Goal: Transaction & Acquisition: Purchase product/service

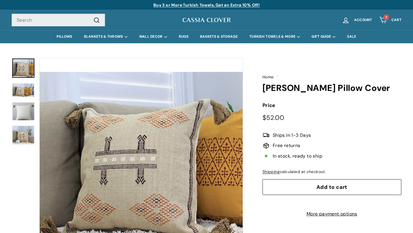
click at [24, 89] on img at bounding box center [23, 90] width 22 height 14
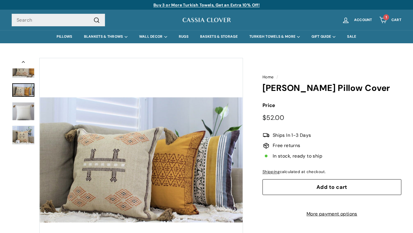
click at [19, 109] on img at bounding box center [23, 111] width 22 height 18
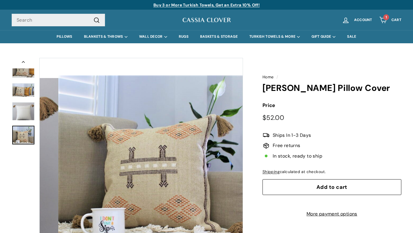
click at [21, 126] on img at bounding box center [23, 135] width 22 height 19
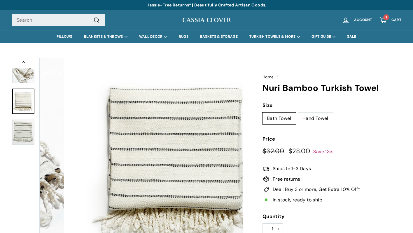
click at [20, 103] on img at bounding box center [23, 100] width 22 height 25
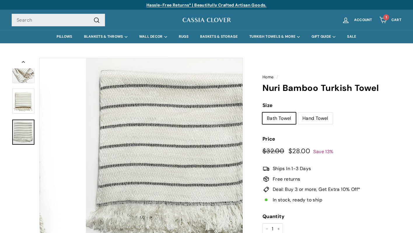
click at [26, 131] on img at bounding box center [23, 131] width 22 height 25
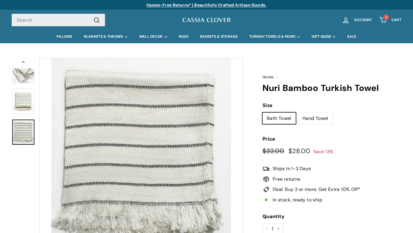
click at [313, 119] on label "Hand Towel" at bounding box center [315, 118] width 35 height 12
click at [298, 112] on input "Hand Towel" at bounding box center [298, 112] width 0 height 0
radio input "true"
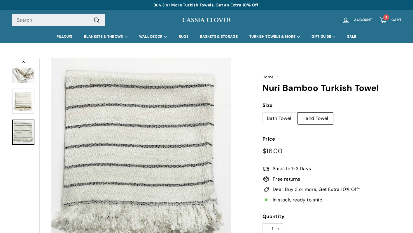
click at [25, 75] on img at bounding box center [23, 70] width 22 height 25
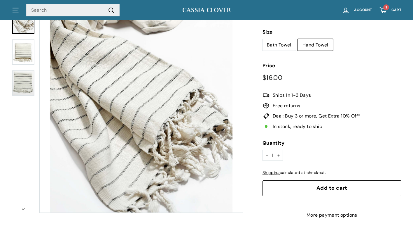
scroll to position [82, 0]
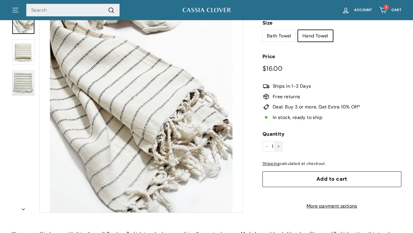
click at [280, 143] on button "+" at bounding box center [278, 146] width 9 height 11
type input "2"
click at [344, 178] on span "Add to cart" at bounding box center [332, 178] width 31 height 7
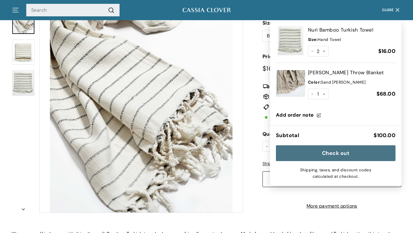
click at [336, 154] on button "Check out" at bounding box center [336, 153] width 120 height 16
